Goal: Obtain resource: Download file/media

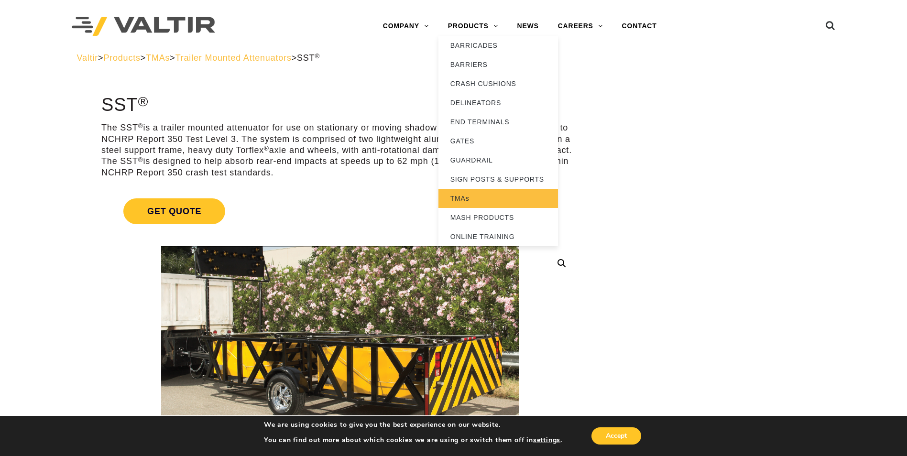
click at [464, 198] on link "TMAs" at bounding box center [498, 198] width 120 height 19
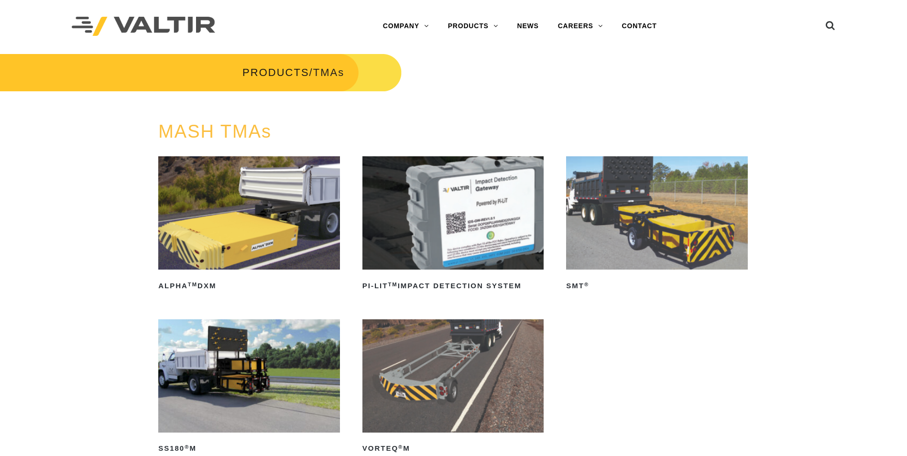
click at [634, 232] on img at bounding box center [657, 212] width 182 height 113
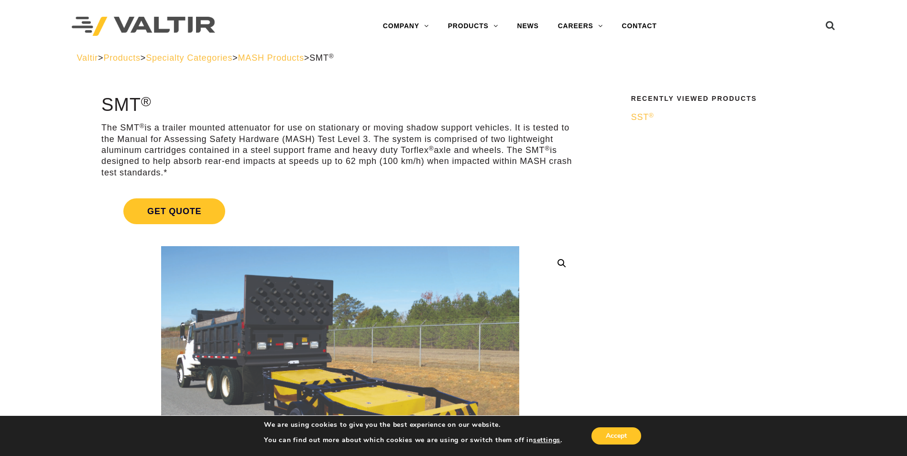
click at [140, 58] on span "Products" at bounding box center [121, 58] width 37 height 10
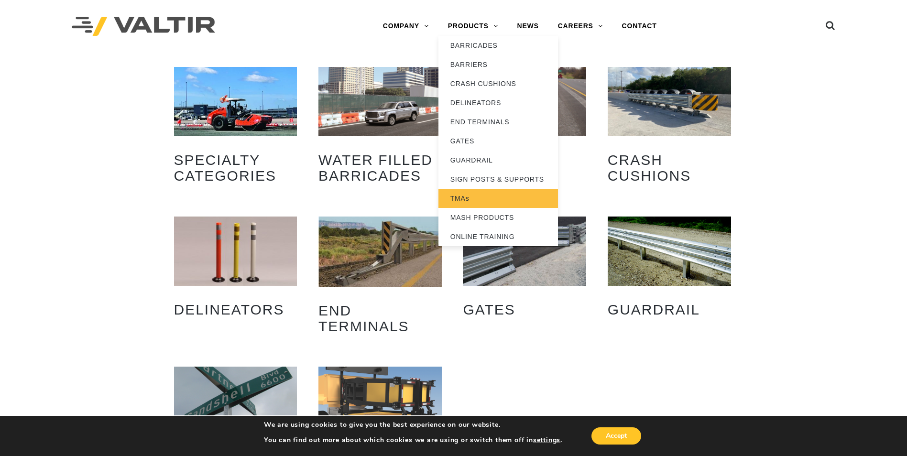
click at [459, 199] on link "TMAs" at bounding box center [498, 198] width 120 height 19
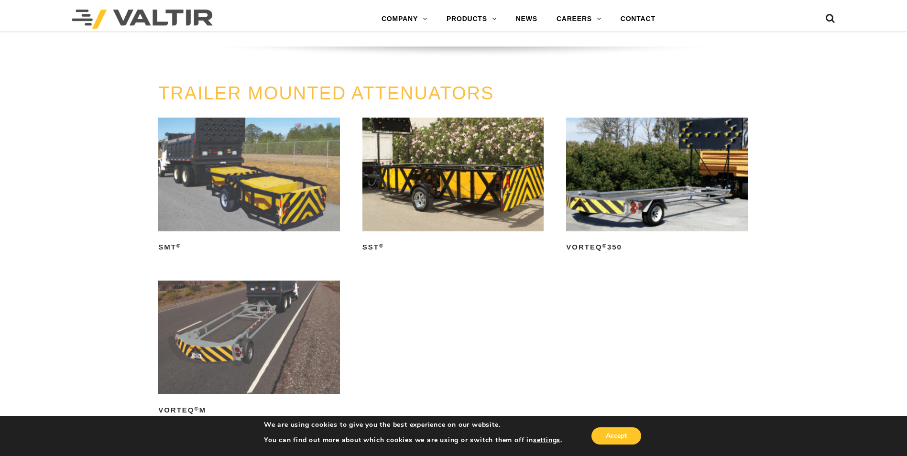
scroll to position [1015, 0]
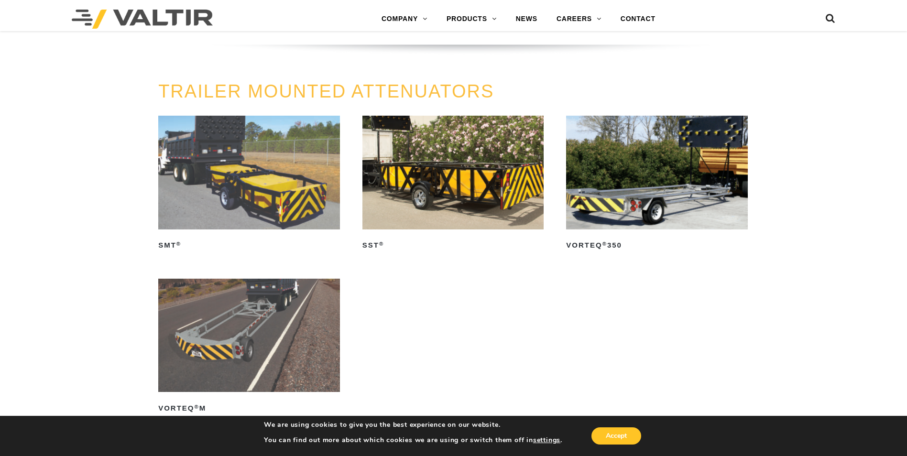
click at [445, 188] on img at bounding box center [453, 172] width 182 height 113
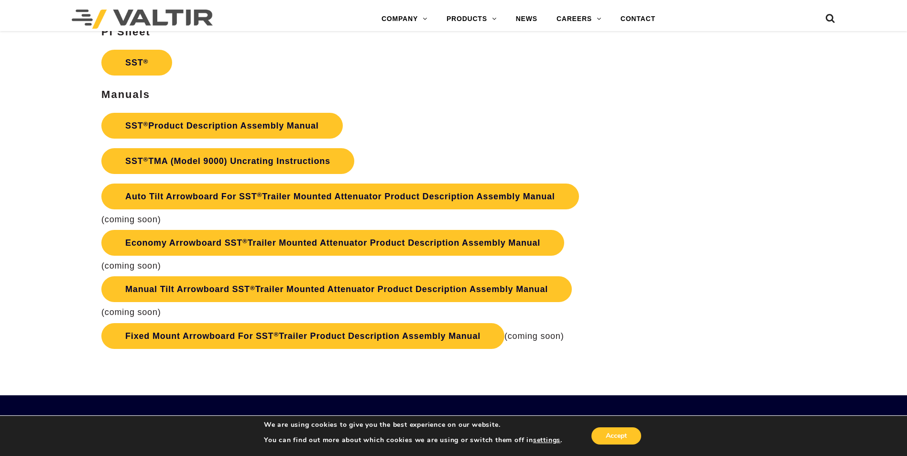
scroll to position [1908, 0]
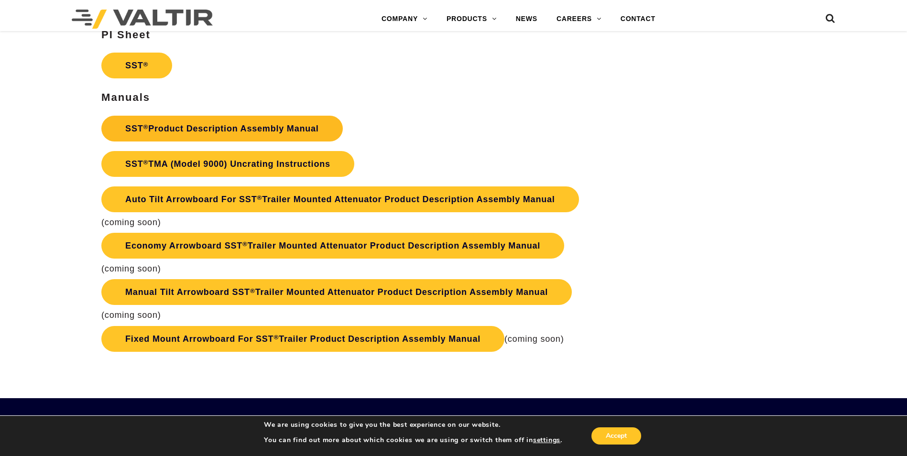
click at [215, 126] on link "SST ® Product Description Assembly Manual" at bounding box center [221, 129] width 241 height 26
